Goal: Transaction & Acquisition: Book appointment/travel/reservation

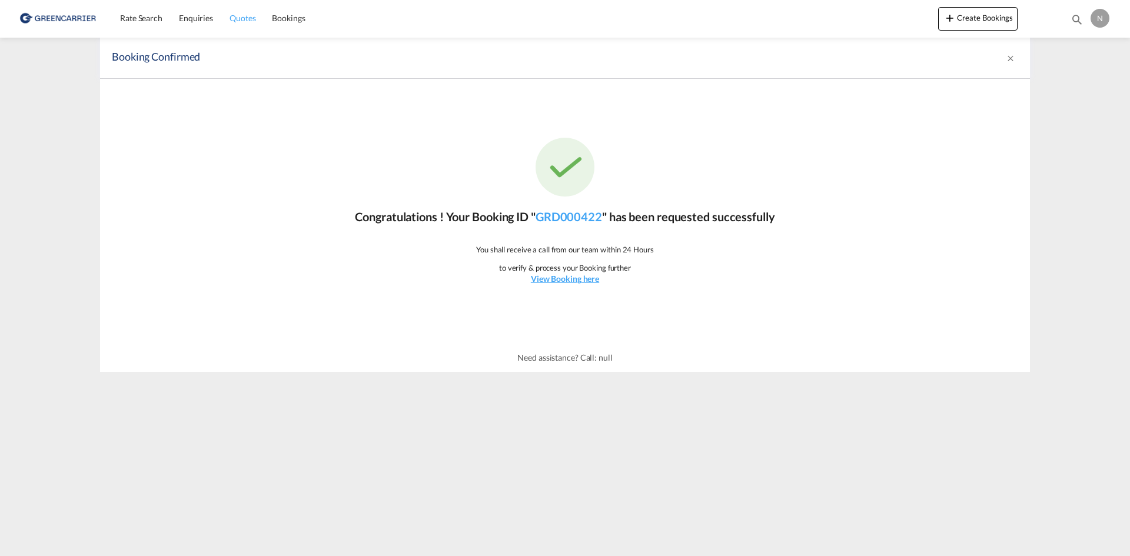
drag, startPoint x: 134, startPoint y: 21, endPoint x: 256, endPoint y: 1, distance: 124.2
click at [134, 21] on span "Rate Search" at bounding box center [141, 18] width 42 height 10
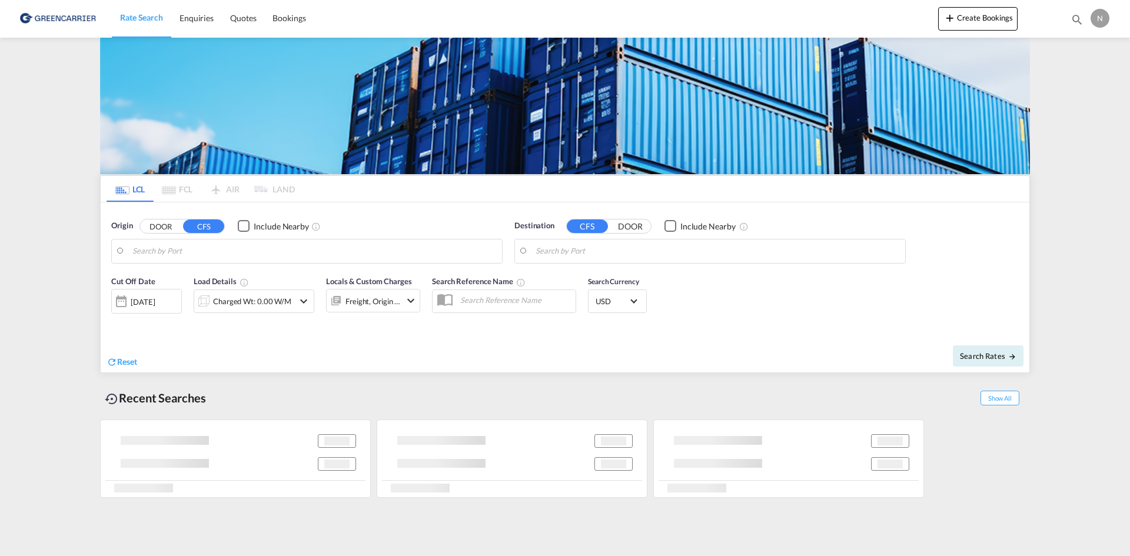
type input "[GEOGRAPHIC_DATA], [GEOGRAPHIC_DATA]"
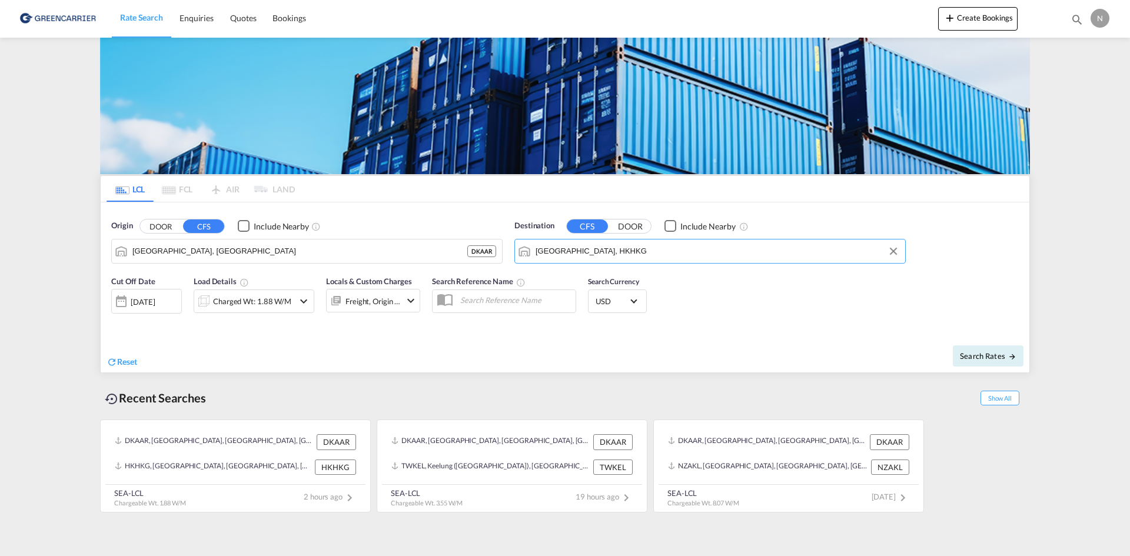
click at [615, 250] on input "[GEOGRAPHIC_DATA], HKHKG" at bounding box center [718, 252] width 364 height 18
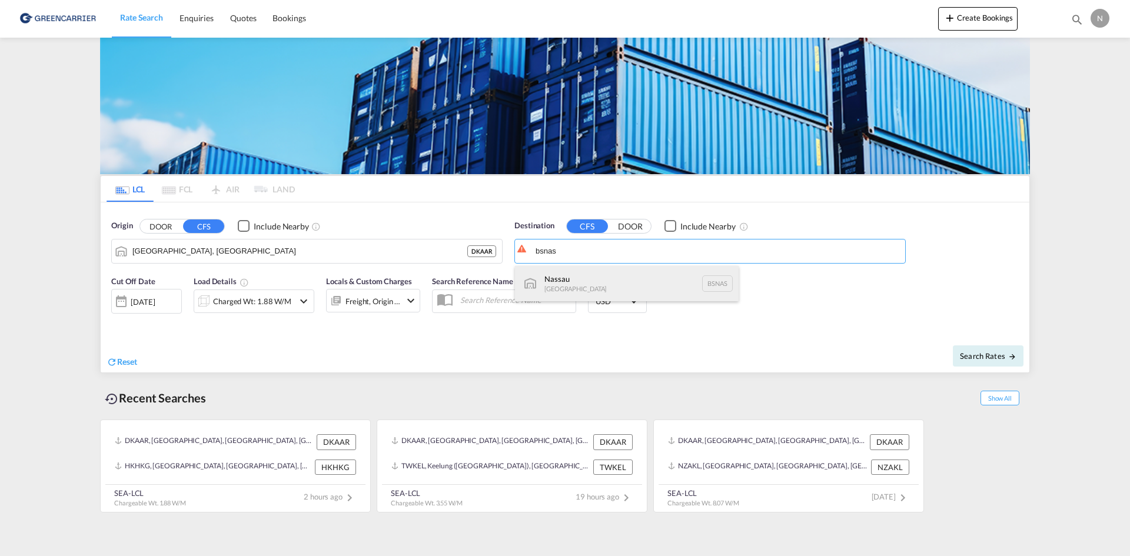
click at [609, 274] on div "[GEOGRAPHIC_DATA] [GEOGRAPHIC_DATA] BSNAS" at bounding box center [627, 283] width 224 height 35
type input "[GEOGRAPHIC_DATA], BSNAS"
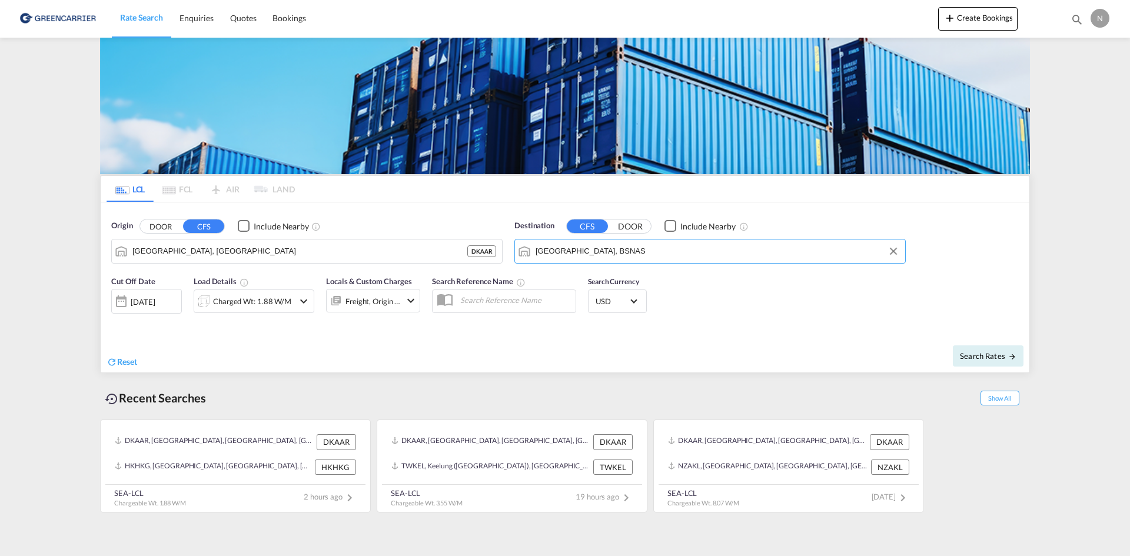
click at [211, 307] on div at bounding box center [203, 302] width 19 height 24
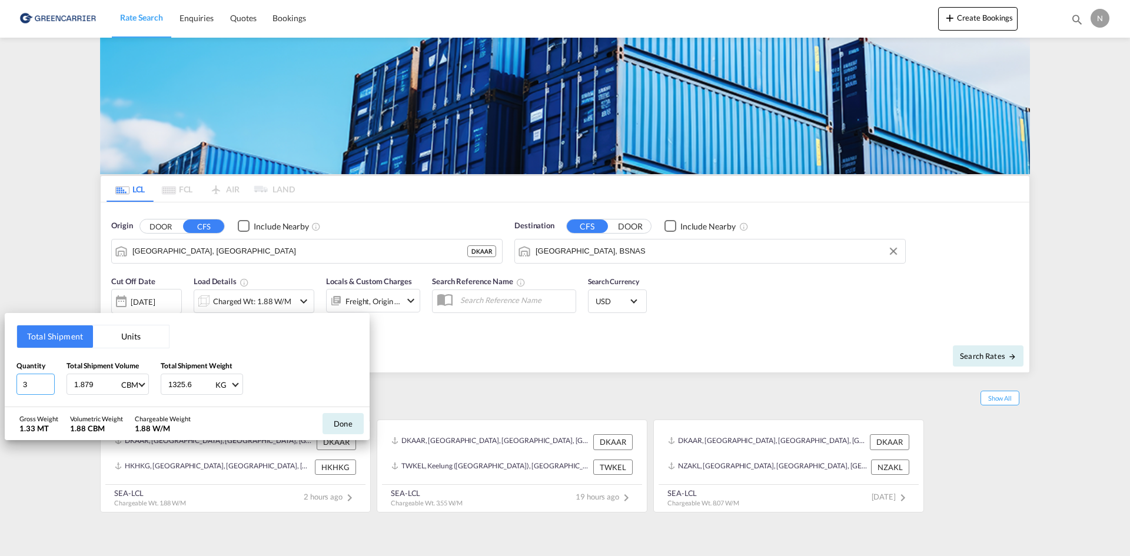
click at [48, 389] on input "3" at bounding box center [35, 384] width 38 height 21
click at [47, 390] on input "3" at bounding box center [35, 384] width 38 height 21
click at [47, 388] on input "2" at bounding box center [35, 384] width 38 height 21
type input "1"
click at [47, 388] on input "1" at bounding box center [35, 384] width 38 height 21
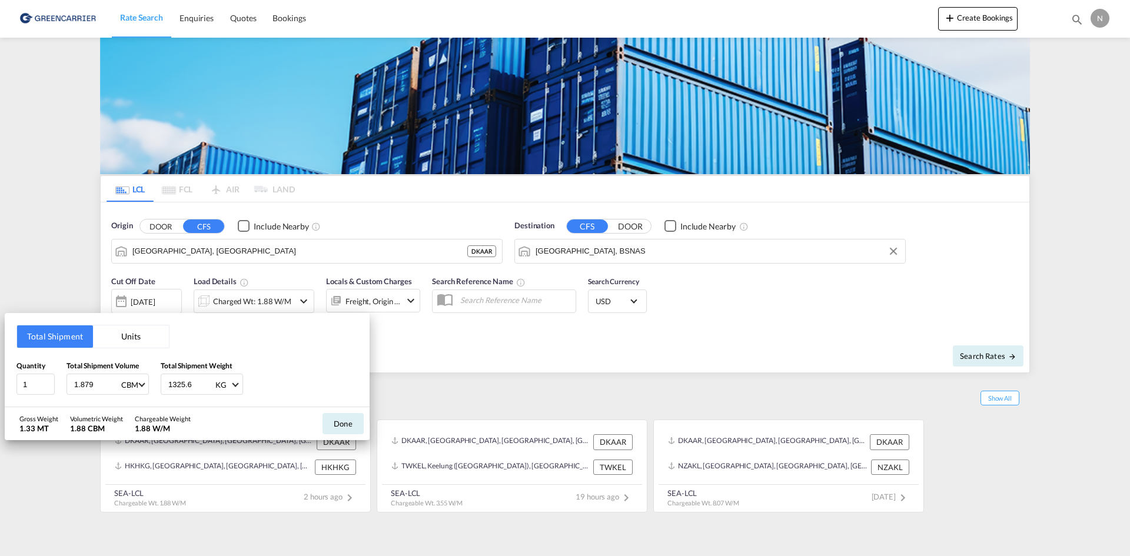
click at [80, 382] on input "1.879" at bounding box center [96, 384] width 47 height 20
click at [114, 384] on input "2.879" at bounding box center [96, 384] width 47 height 20
click at [105, 383] on input "2.879" at bounding box center [96, 384] width 47 height 20
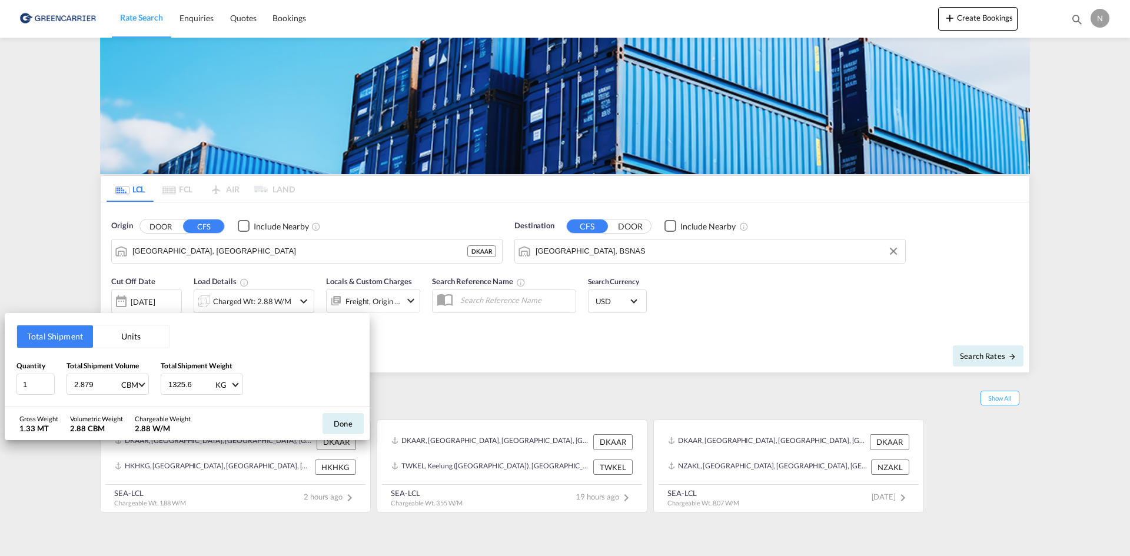
click at [105, 383] on input "2.879" at bounding box center [96, 384] width 47 height 20
type input "0.288"
type input "88.825"
click at [350, 421] on button "Done" at bounding box center [343, 423] width 41 height 21
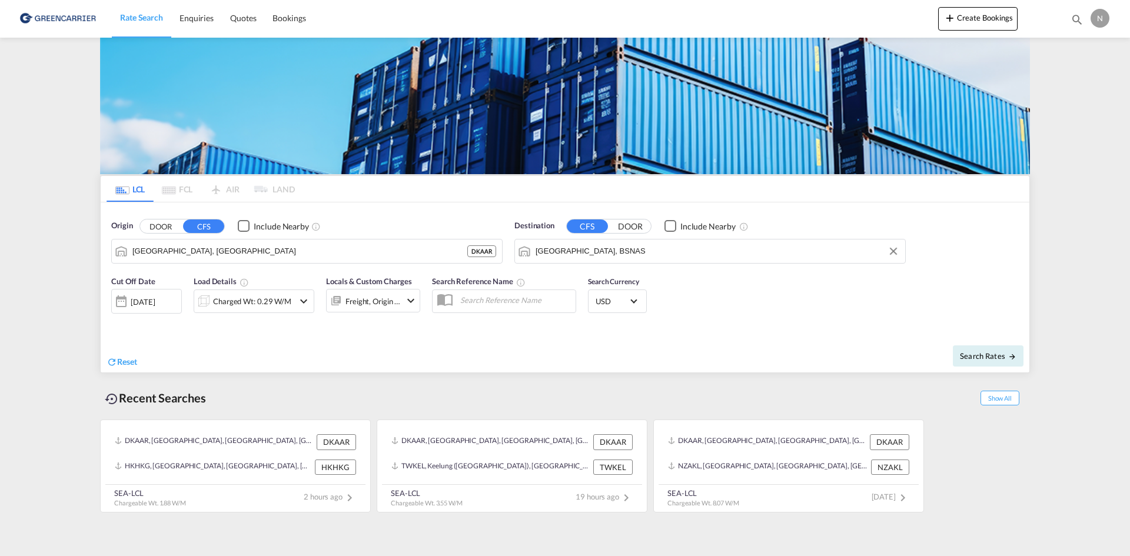
click at [386, 287] on div "Locals & Custom Charges Freight, Origin +1" at bounding box center [373, 298] width 94 height 47
click at [387, 297] on div "Freight, Origin +1" at bounding box center [373, 301] width 55 height 16
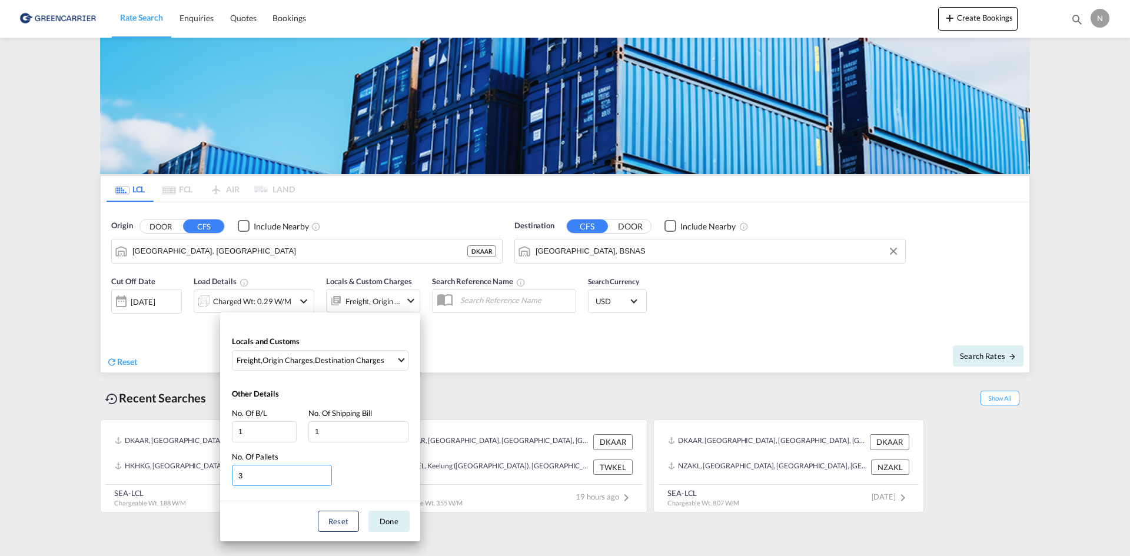
click at [325, 480] on input "3" at bounding box center [282, 475] width 100 height 21
click at [323, 479] on input "2" at bounding box center [282, 475] width 100 height 21
type input "1"
click at [323, 479] on input "1" at bounding box center [282, 475] width 100 height 21
click at [397, 530] on button "Done" at bounding box center [388, 521] width 41 height 21
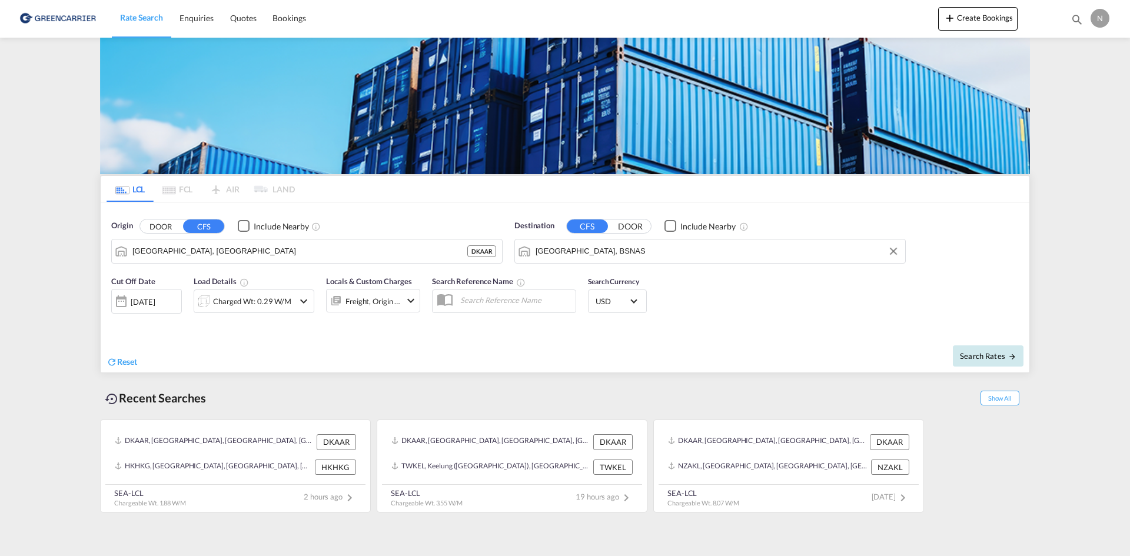
click at [984, 353] on span "Search Rates" at bounding box center [988, 355] width 57 height 9
type input "DKAAR to BSNAS / [DATE]"
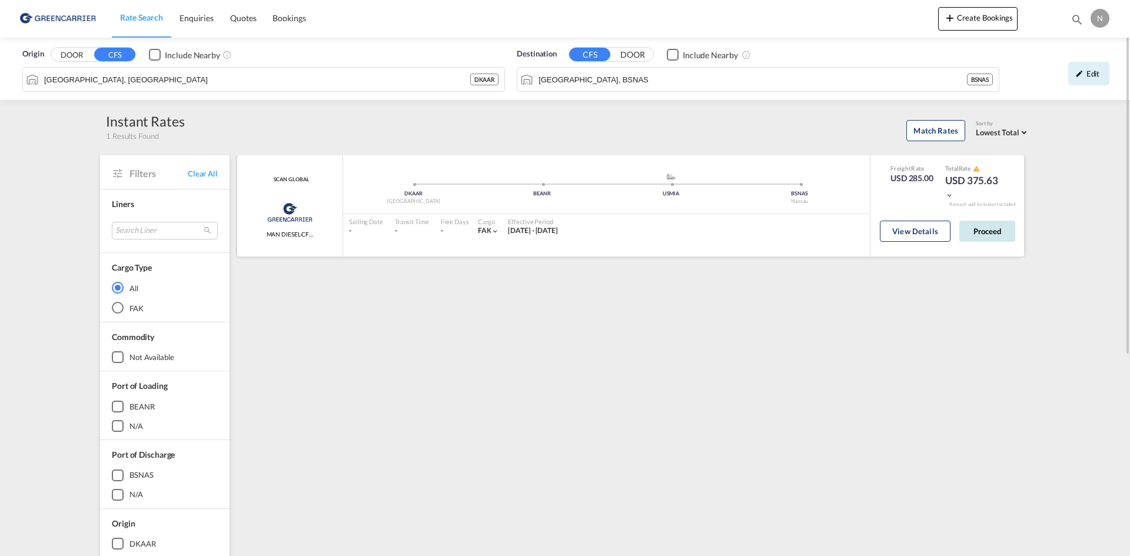
click at [994, 222] on button "Proceed" at bounding box center [987, 231] width 56 height 21
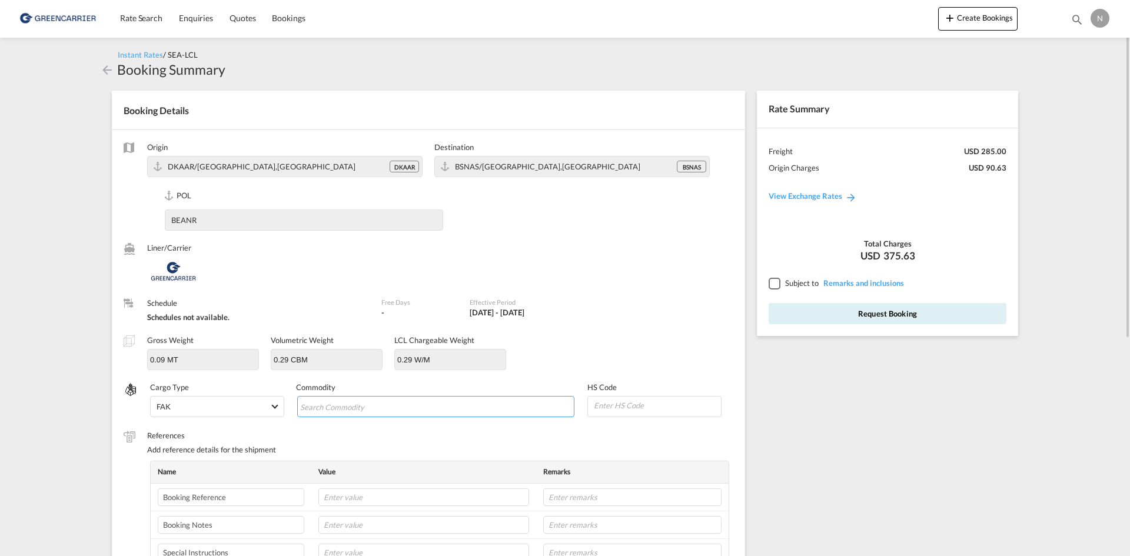
click at [438, 400] on md-chips-wrap "Chips container with autocompletion. Enter the text area, type text to search, …" at bounding box center [436, 406] width 278 height 21
type input "ENZYMES"
type input "350790"
click at [360, 498] on input "text" at bounding box center [423, 498] width 211 height 18
paste input "CPH32106718"
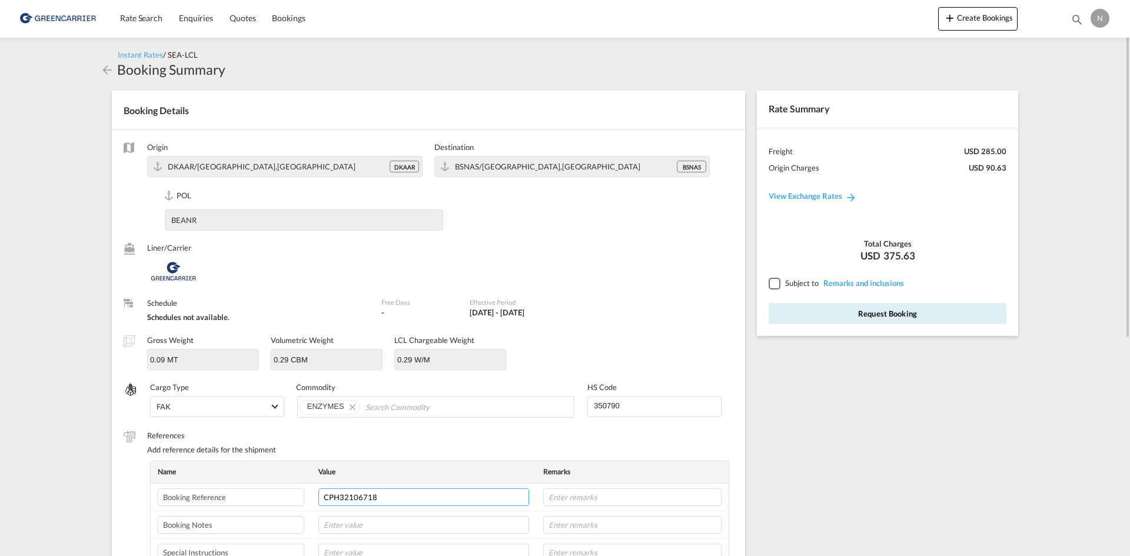
type input "CPH32106718"
type input "NOVONESIS"
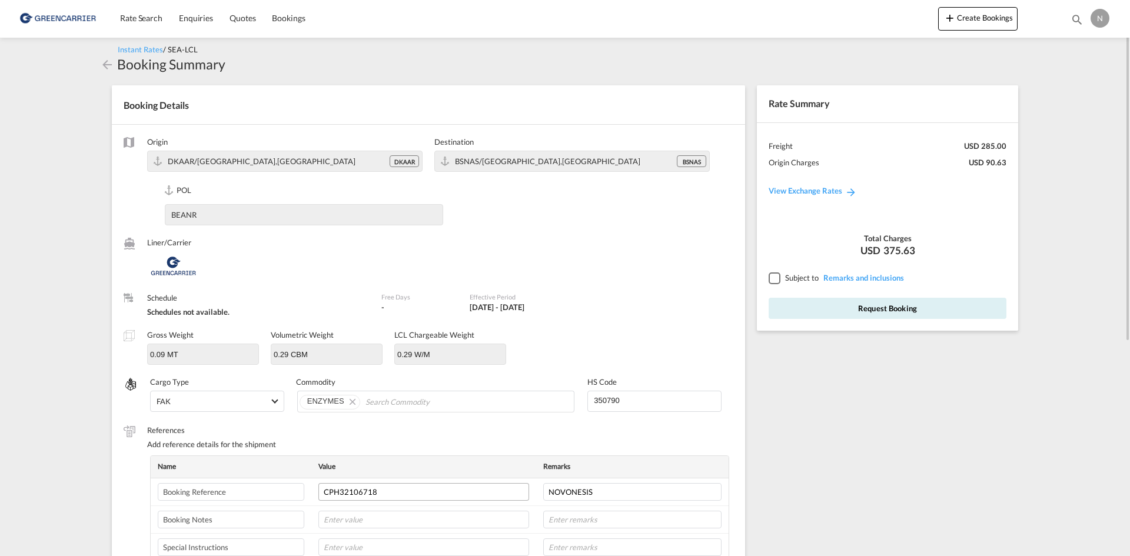
scroll to position [303, 0]
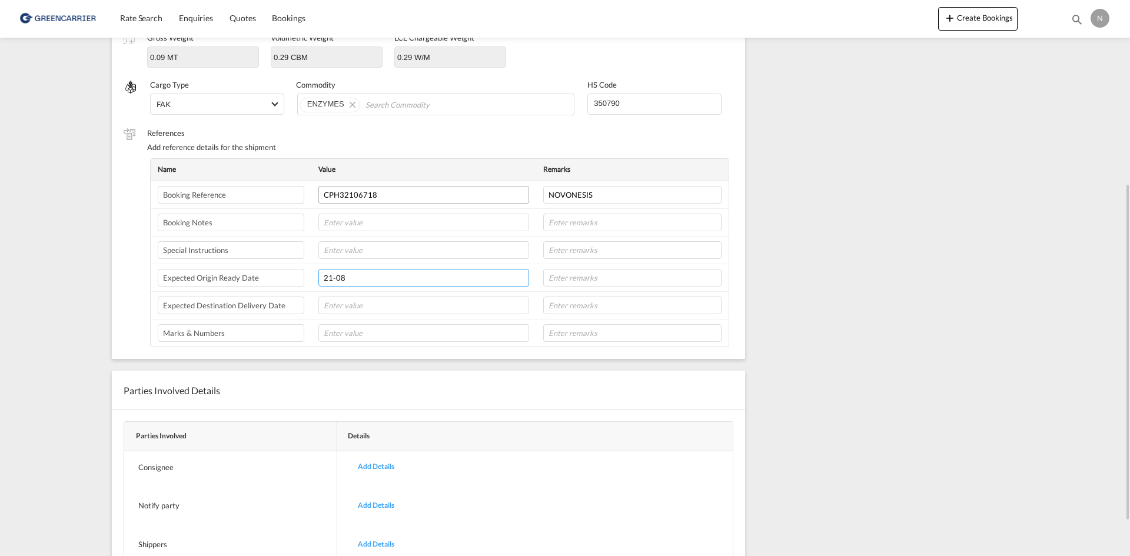
type input "21-08"
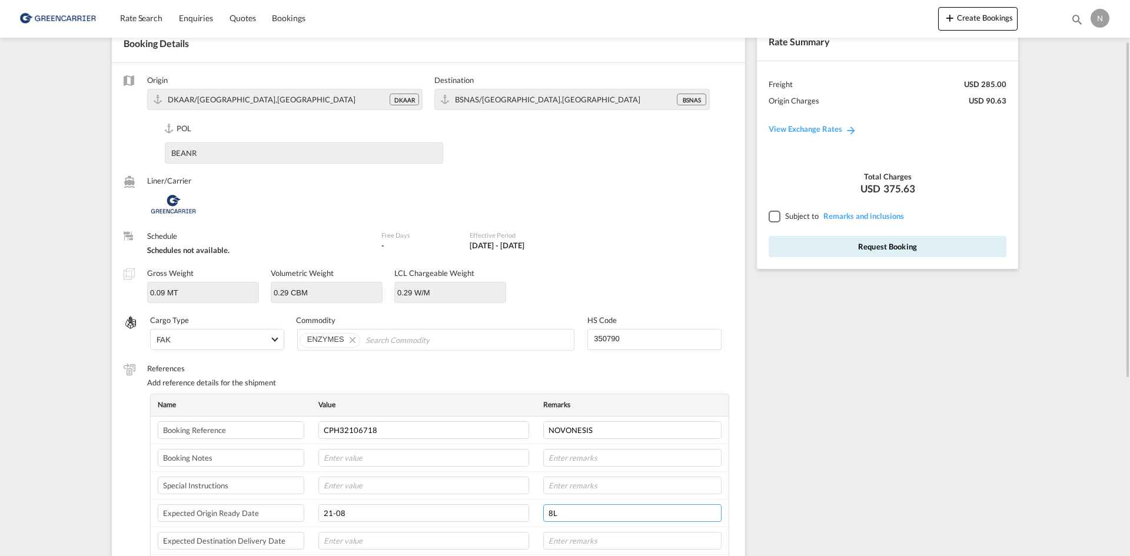
type input "8L"
click at [778, 217] on div at bounding box center [774, 216] width 11 height 11
click at [801, 255] on button "Request Booking" at bounding box center [888, 246] width 238 height 21
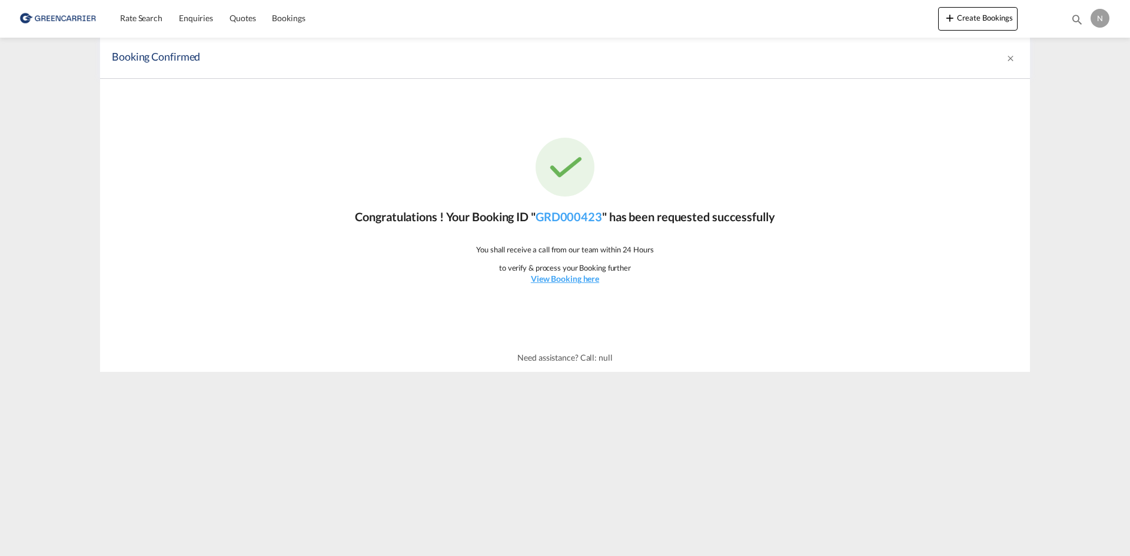
scroll to position [0, 0]
